Goal: Use online tool/utility: Utilize a website feature to perform a specific function

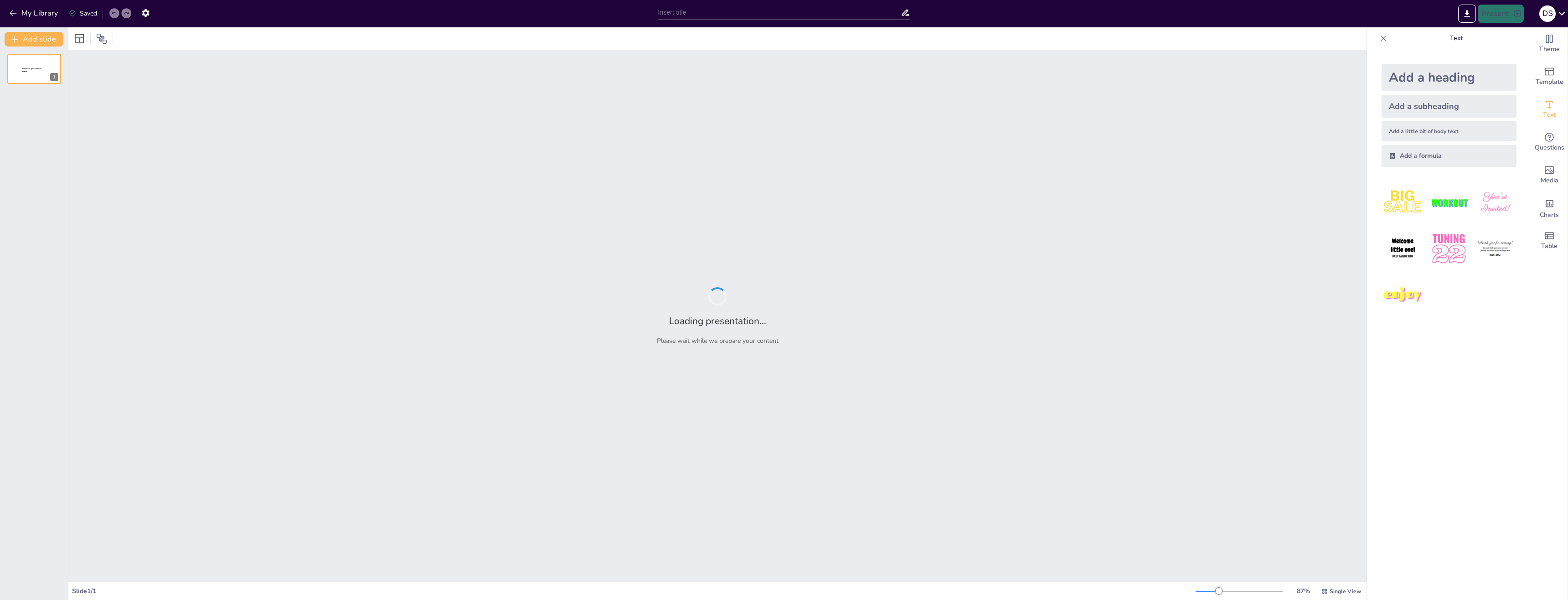
type input "Imported Статус по доработкам в [GEOGRAPHIC_DATA]pptx"
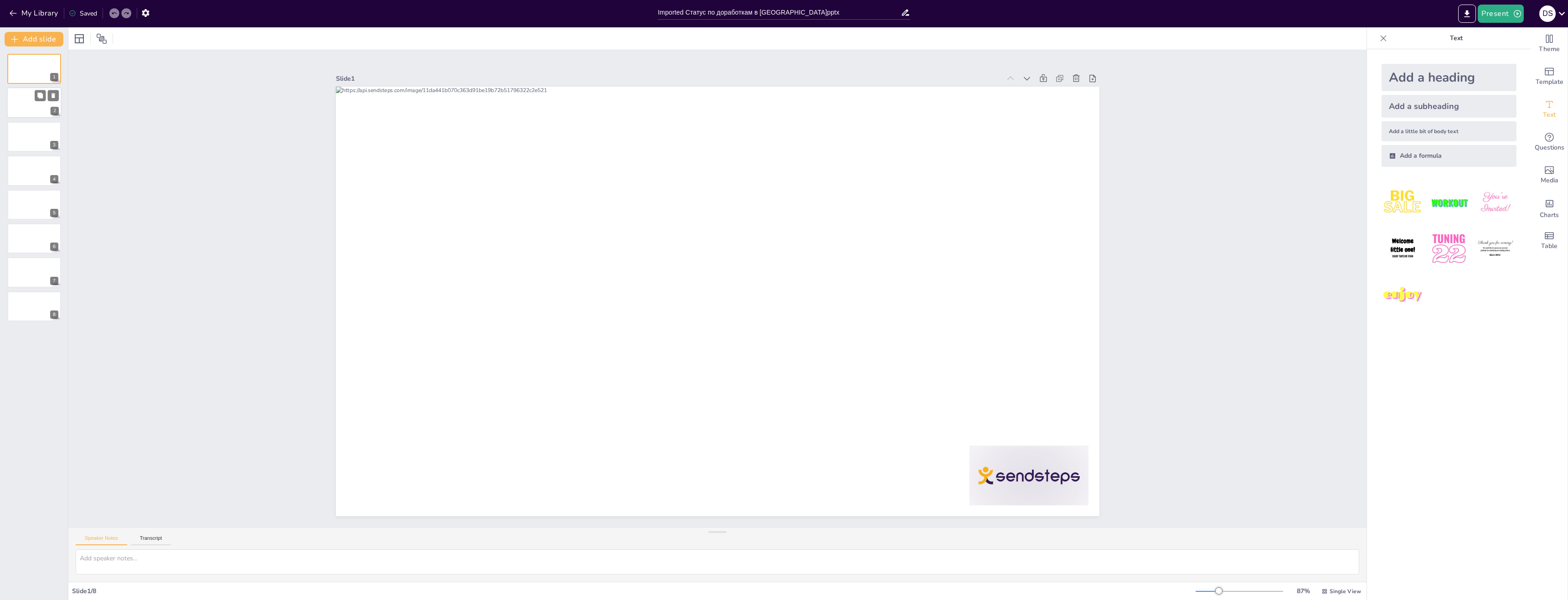
click at [30, 111] on div at bounding box center [34, 103] width 55 height 31
click at [1539, 44] on span "Theme" at bounding box center [1549, 49] width 21 height 10
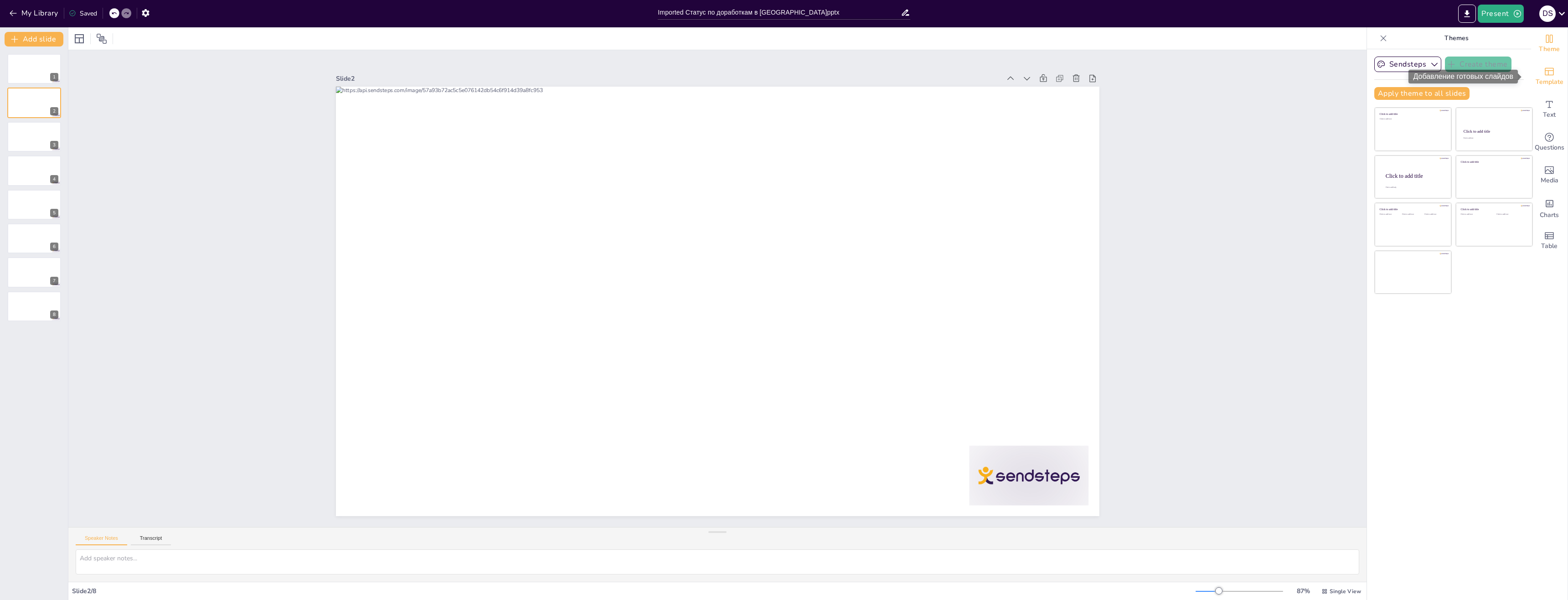
click at [1547, 90] on div "Template" at bounding box center [1549, 77] width 37 height 33
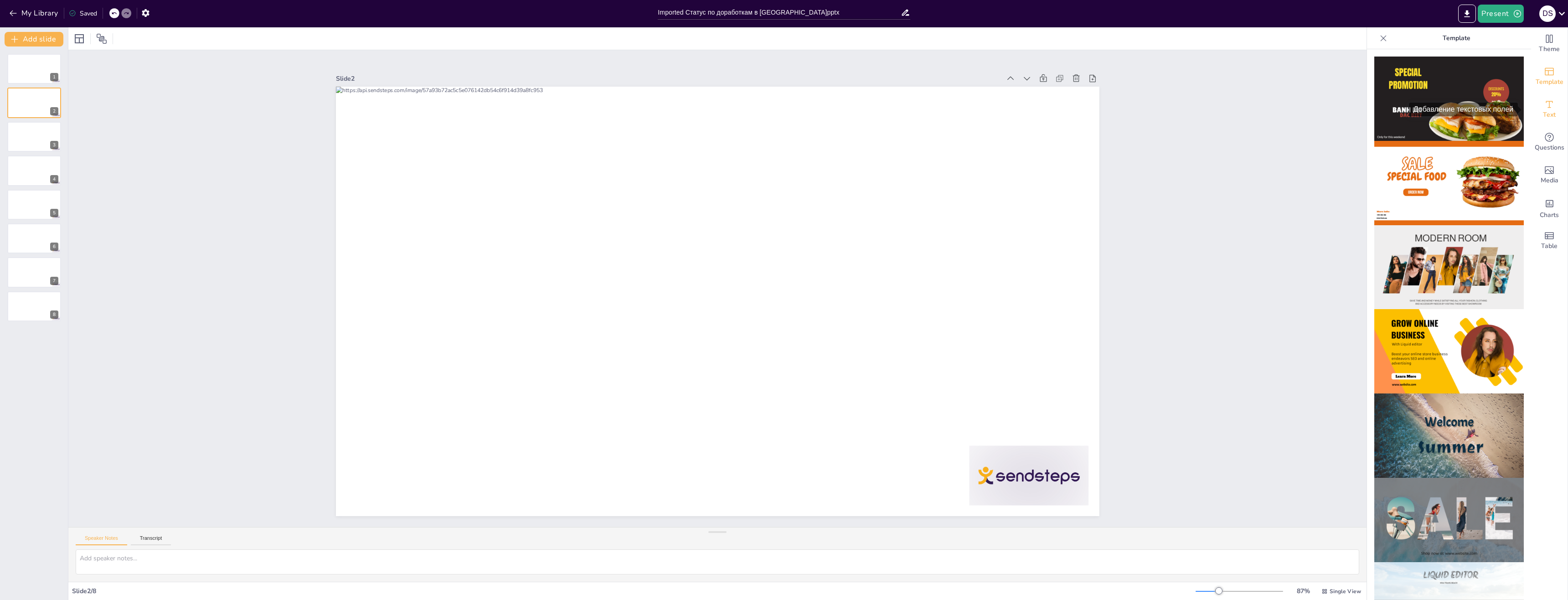
click at [1545, 125] on div "Text" at bounding box center [1549, 110] width 37 height 33
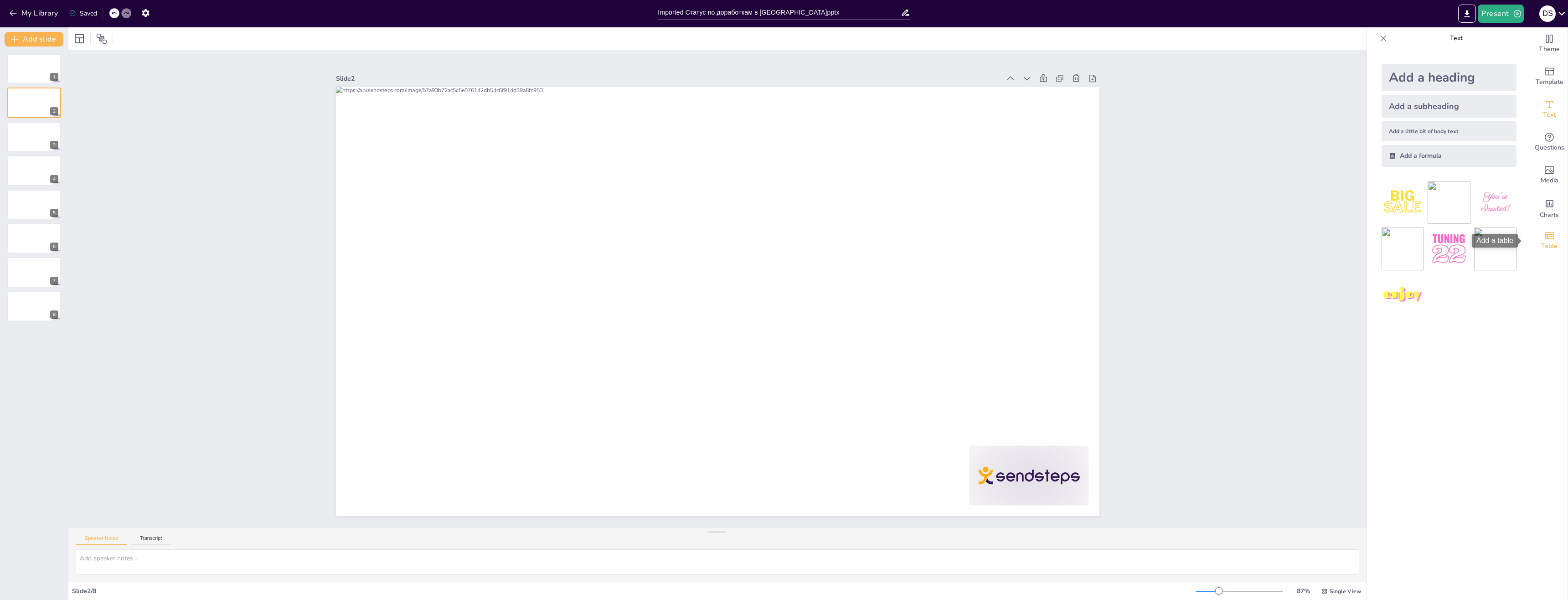
click at [1542, 249] on span "Table" at bounding box center [1549, 246] width 16 height 10
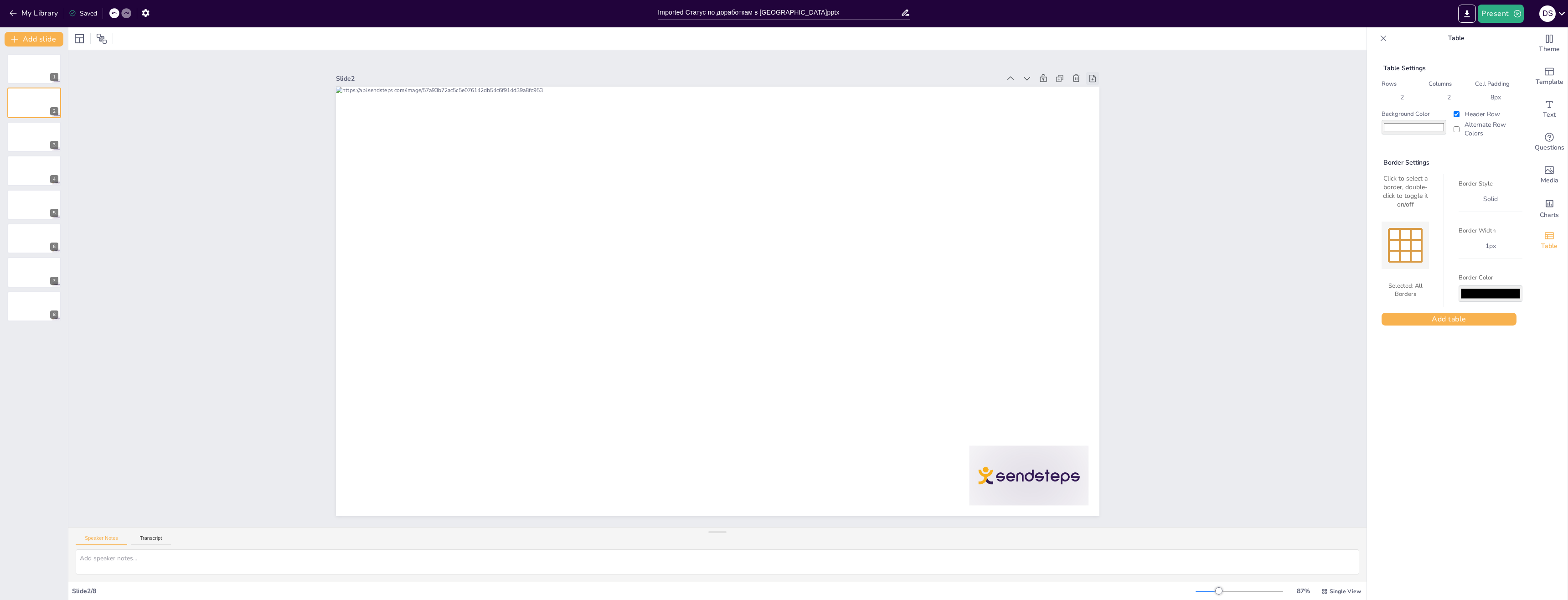
click at [1090, 76] on icon at bounding box center [1093, 79] width 6 height 7
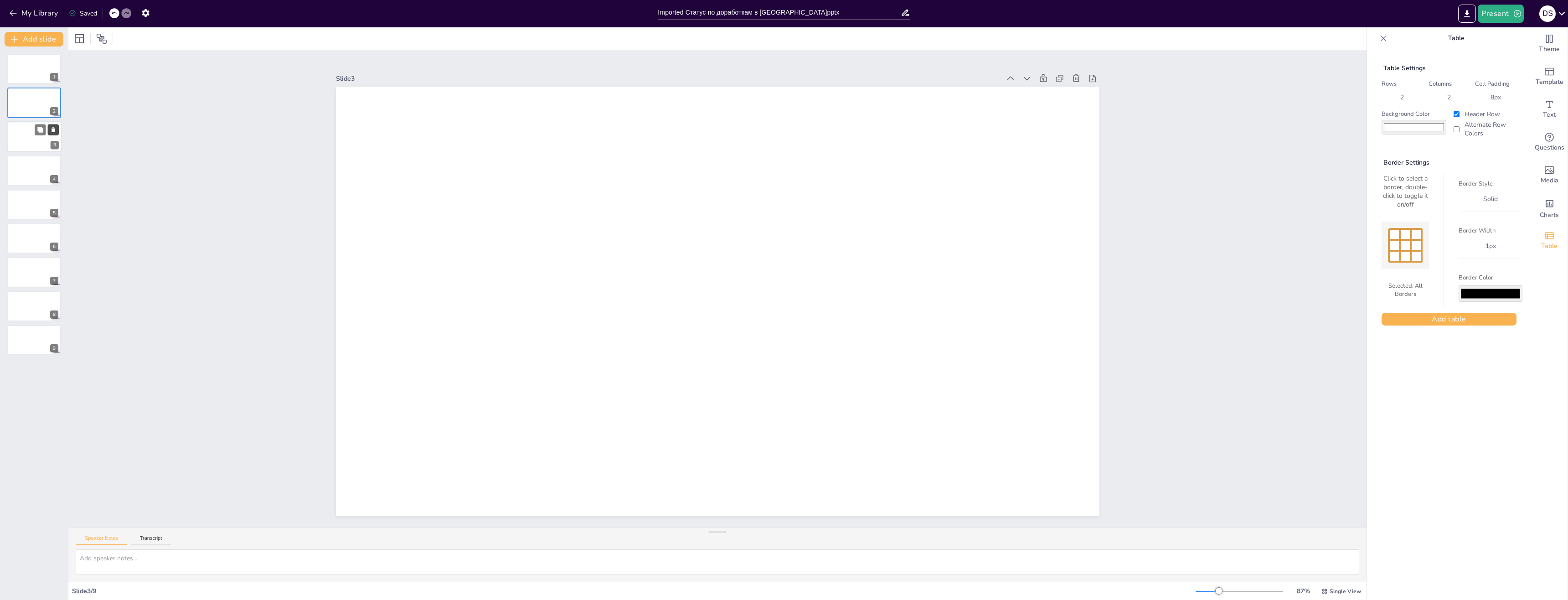
click at [53, 130] on icon at bounding box center [54, 130] width 4 height 5
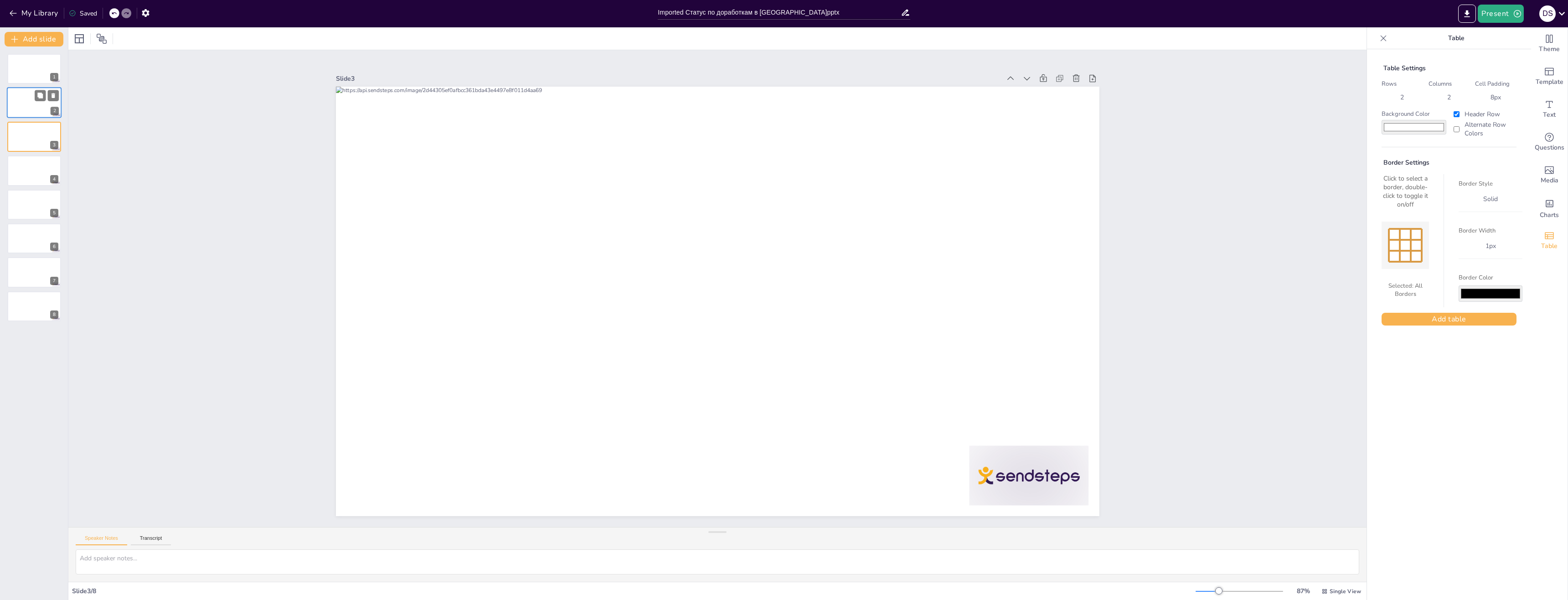
click at [30, 106] on div at bounding box center [34, 103] width 55 height 31
click at [194, 116] on div "Slide 1 Slide 2 Slide 3 Slide 4 Slide 5 Slide 6 Slide 7 Slide 8" at bounding box center [717, 289] width 1380 height 965
click at [152, 12] on button "button" at bounding box center [145, 12] width 17 height 16
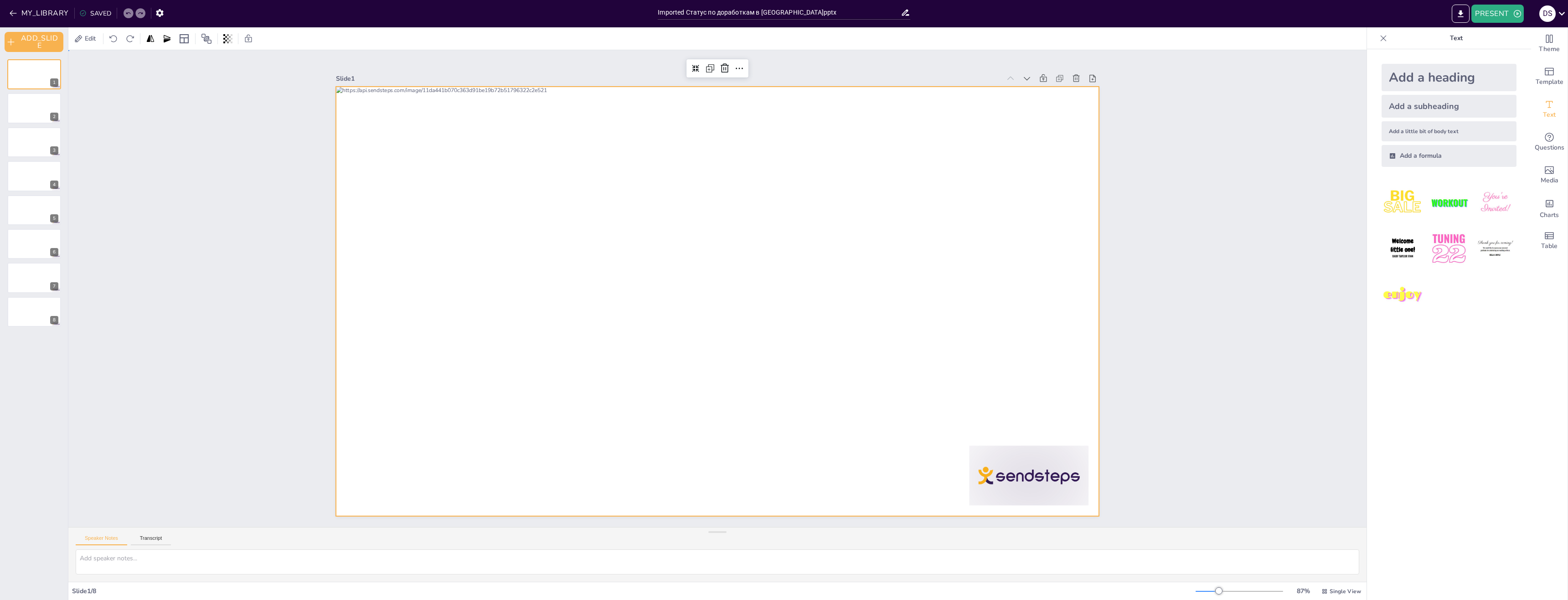
click at [1189, 194] on div "Slide 1 Slide 2 Slide 3 Slide 4 Slide 5 Slide 6 Slide 7 Slide 8" at bounding box center [717, 288] width 1298 height 477
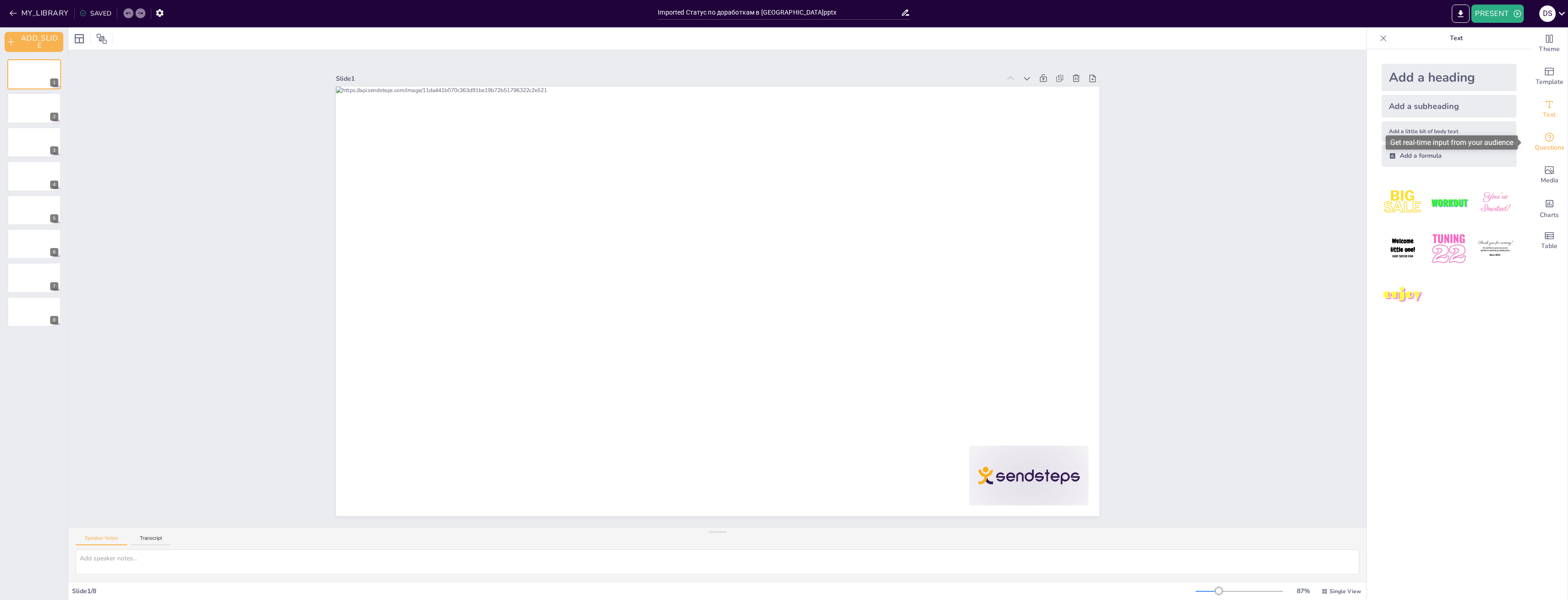
click at [1533, 137] on div "Questions" at bounding box center [1549, 143] width 37 height 33
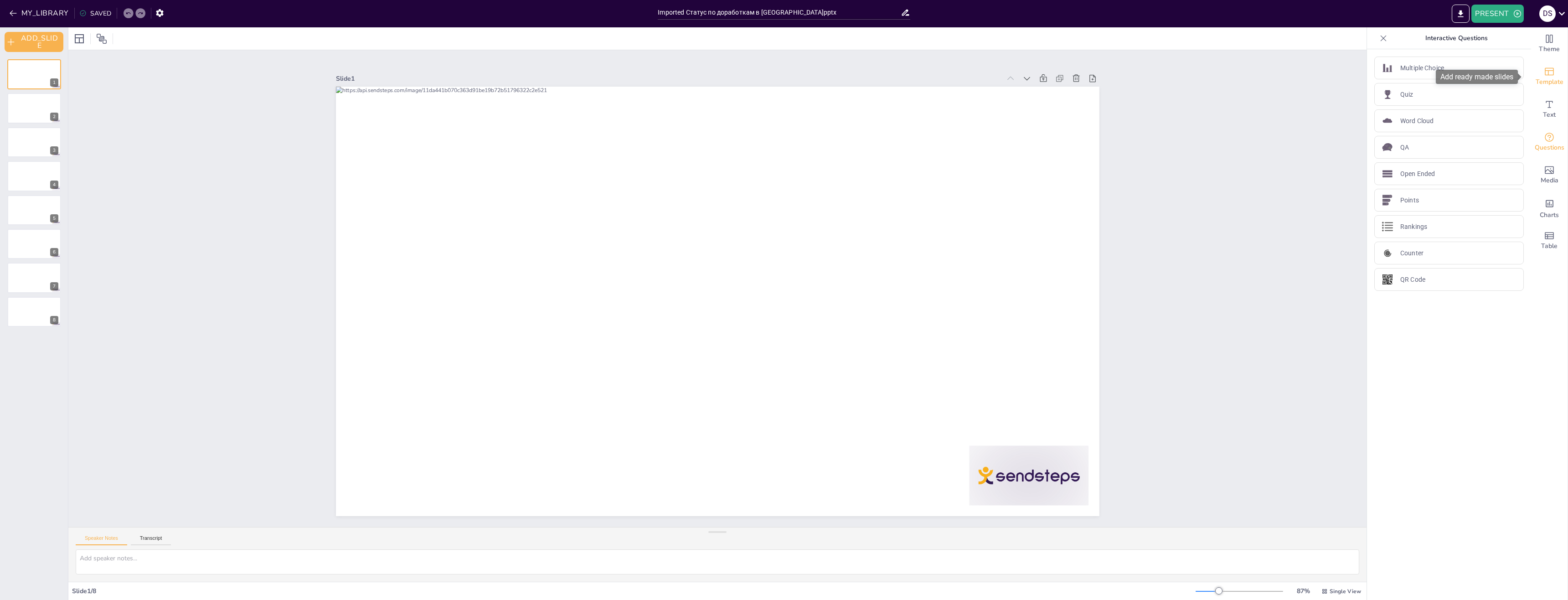
click at [1539, 87] on span "Template" at bounding box center [1550, 82] width 28 height 10
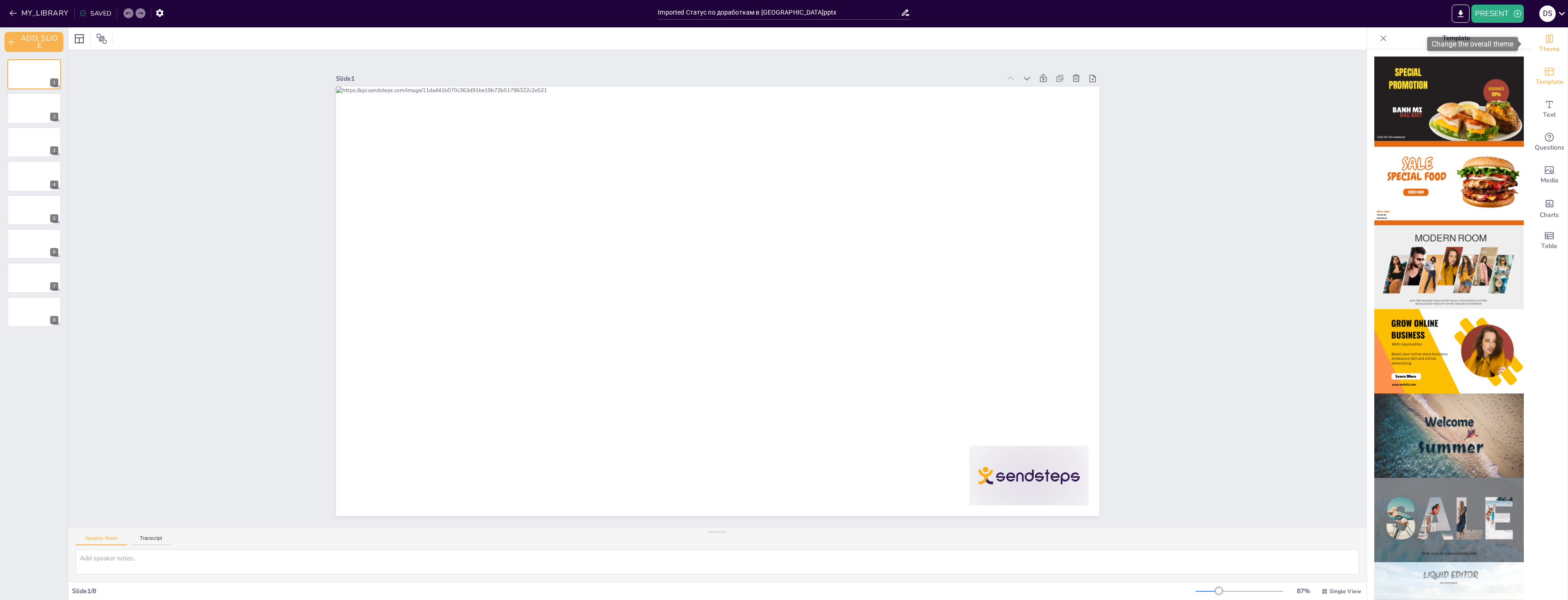
click at [1544, 48] on span "Theme" at bounding box center [1549, 49] width 21 height 10
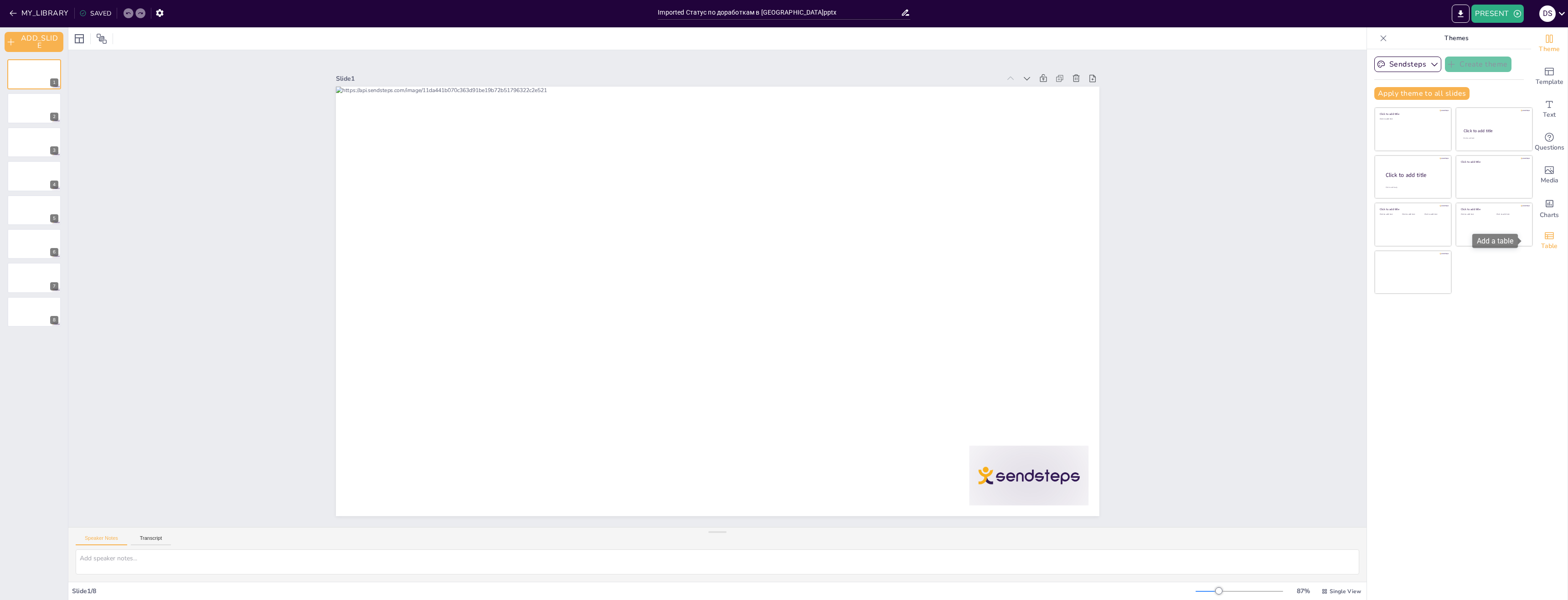
click at [1552, 234] on div "Table" at bounding box center [1549, 241] width 37 height 33
